Goal: Find specific page/section: Find specific page/section

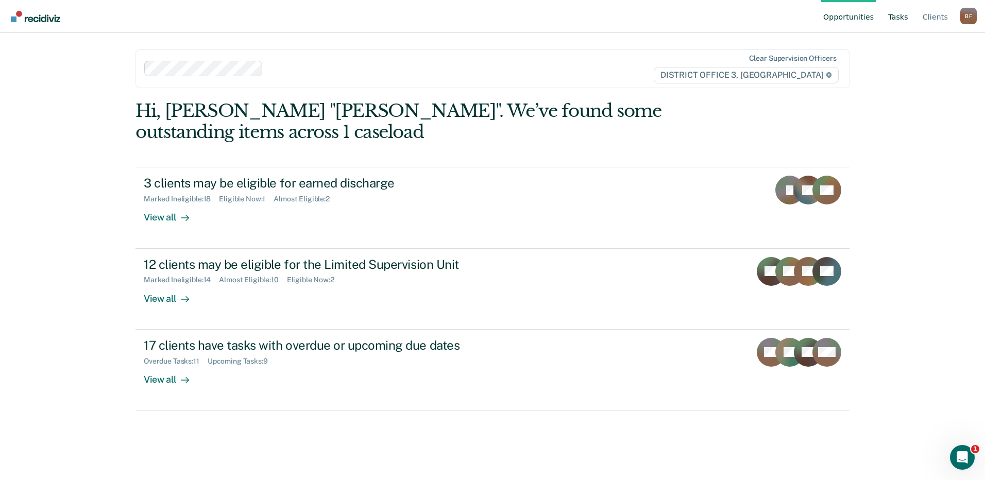
click at [488, 19] on link "Tasks" at bounding box center [898, 16] width 24 height 33
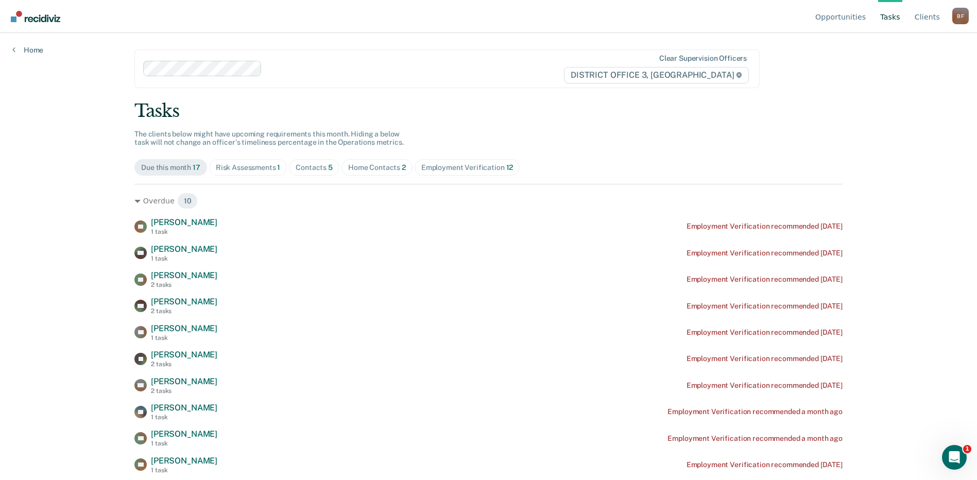
click at [368, 165] on div "Home Contacts 2" at bounding box center [377, 167] width 58 height 9
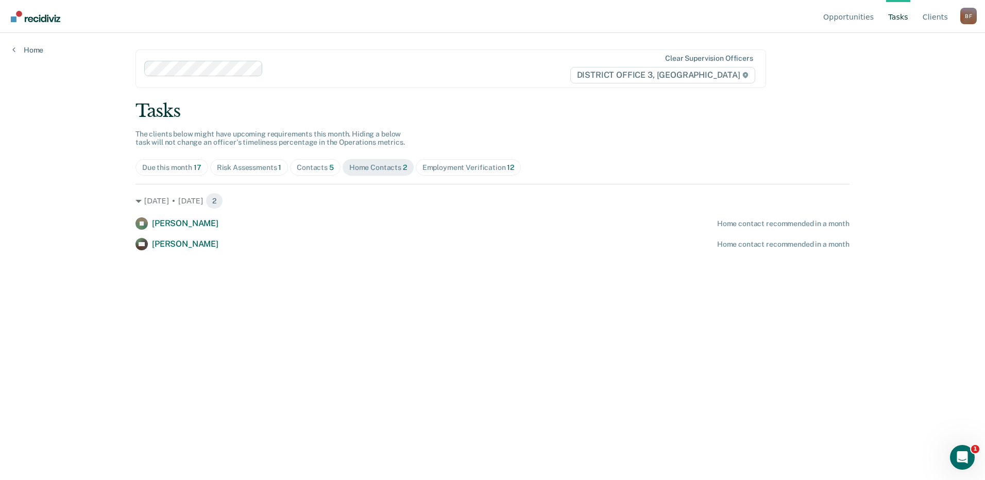
click at [384, 167] on div "Home Contacts 2" at bounding box center [378, 167] width 58 height 9
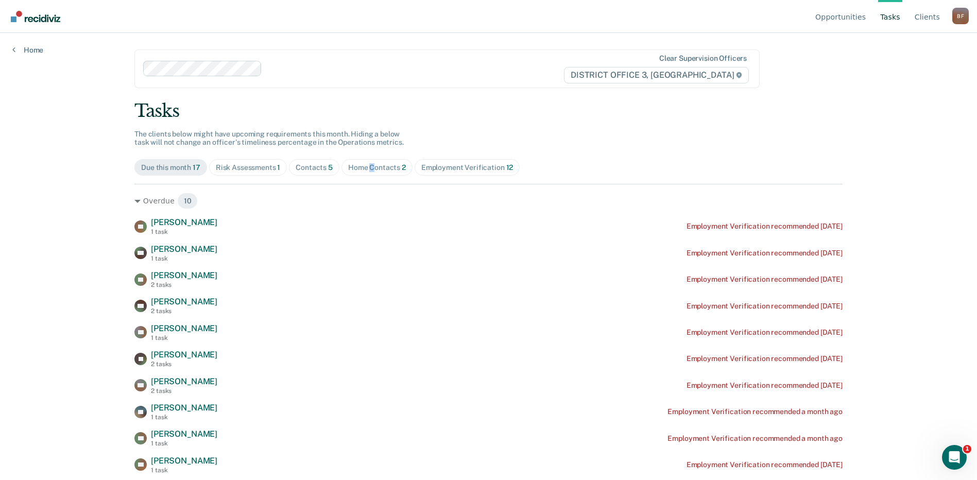
click at [368, 169] on div "Home Contacts 2" at bounding box center [377, 167] width 58 height 9
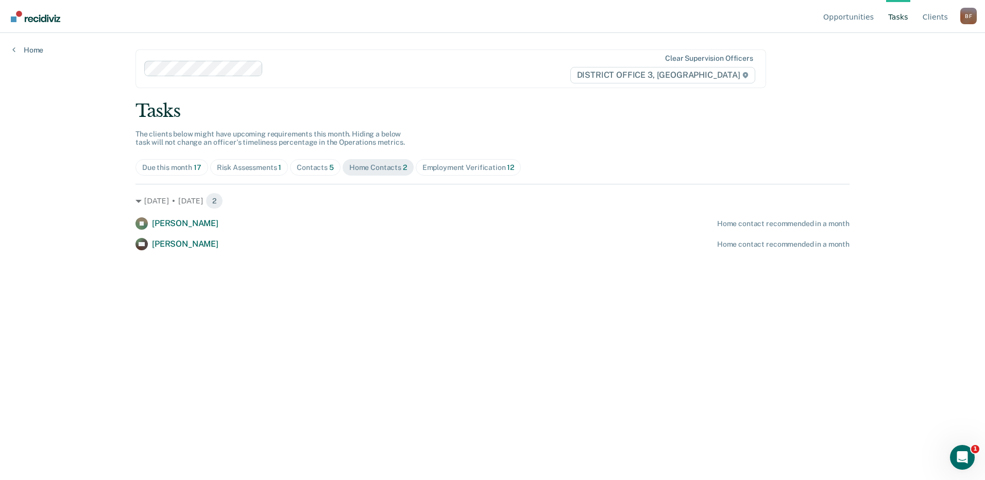
drag, startPoint x: 368, startPoint y: 169, endPoint x: 307, endPoint y: 170, distance: 60.3
click at [307, 170] on div "Contacts 5" at bounding box center [315, 167] width 37 height 9
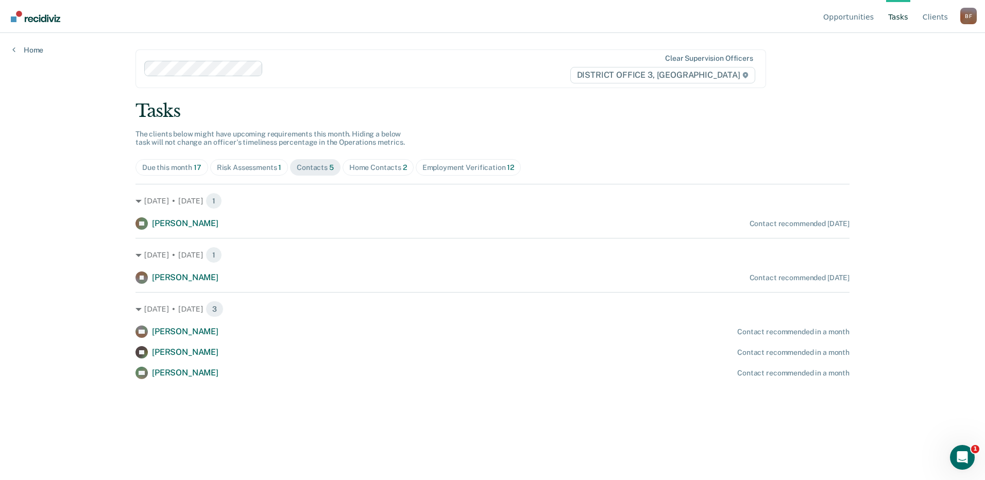
click at [230, 166] on div "Risk Assessments 1" at bounding box center [249, 167] width 65 height 9
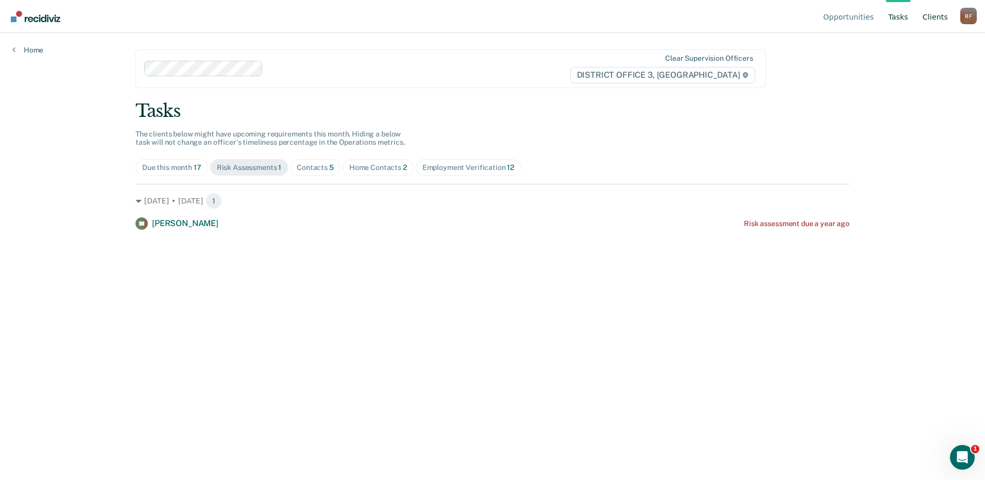
click at [488, 17] on link "Client s" at bounding box center [934, 16] width 29 height 33
